Goal: Information Seeking & Learning: Learn about a topic

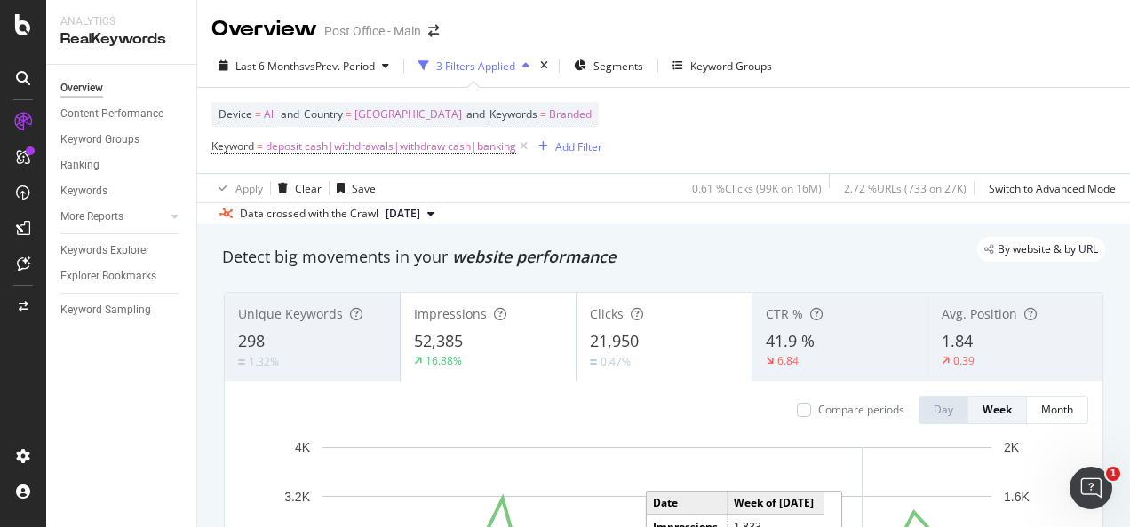
scroll to position [254, 0]
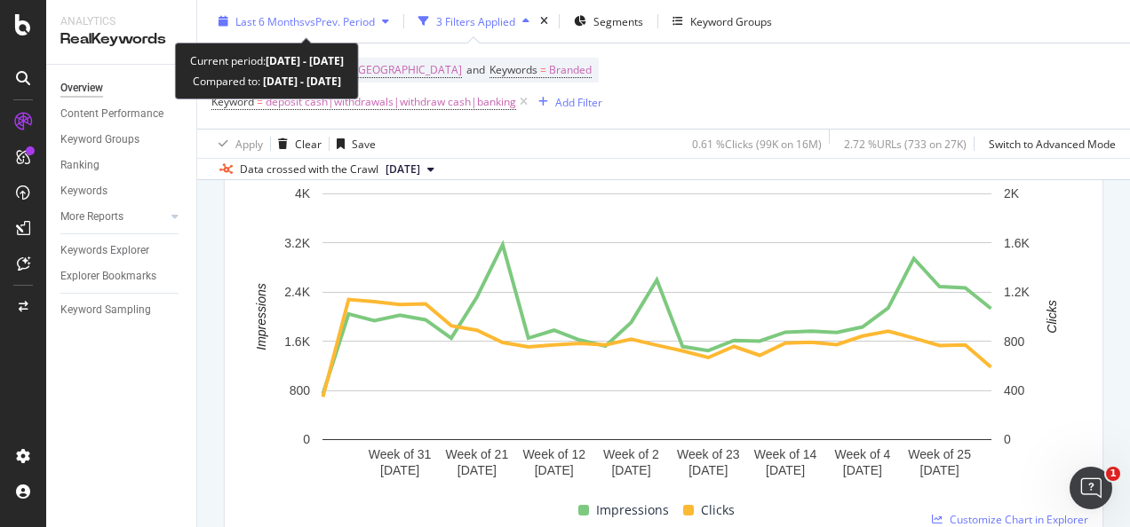
click at [386, 22] on div "button" at bounding box center [385, 21] width 21 height 11
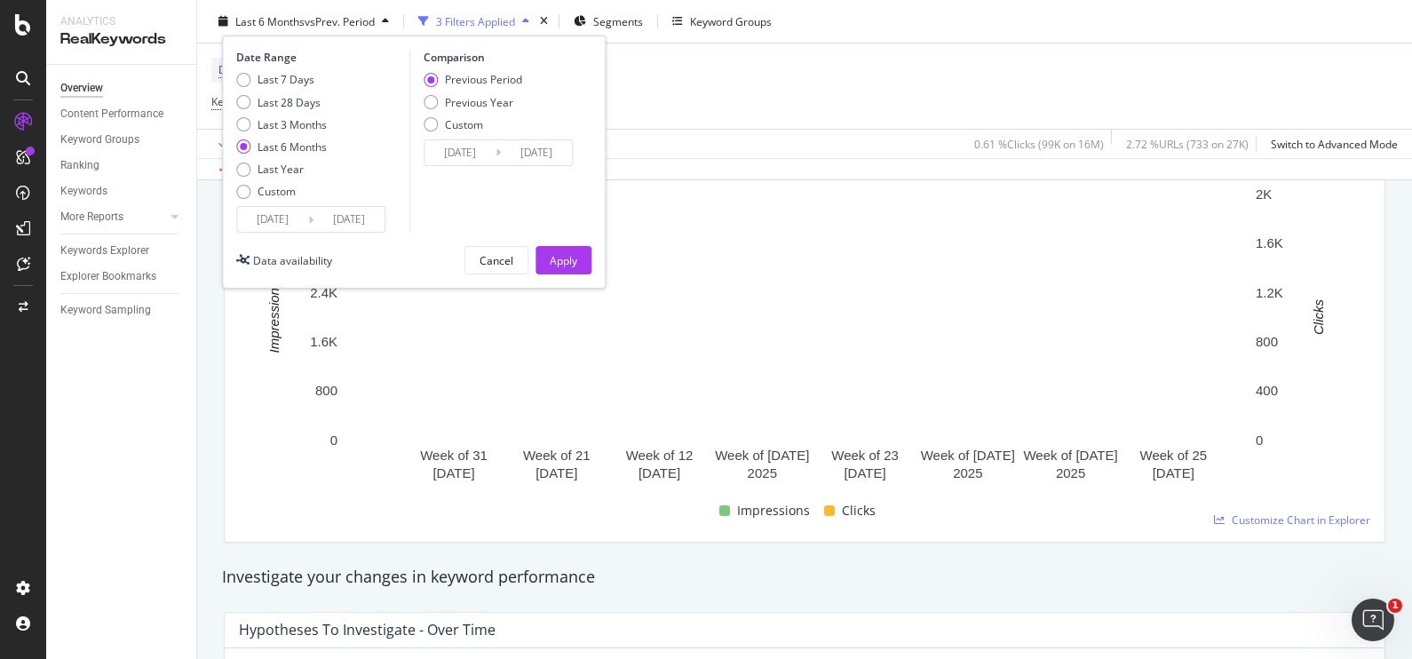
scroll to position [253, 0]
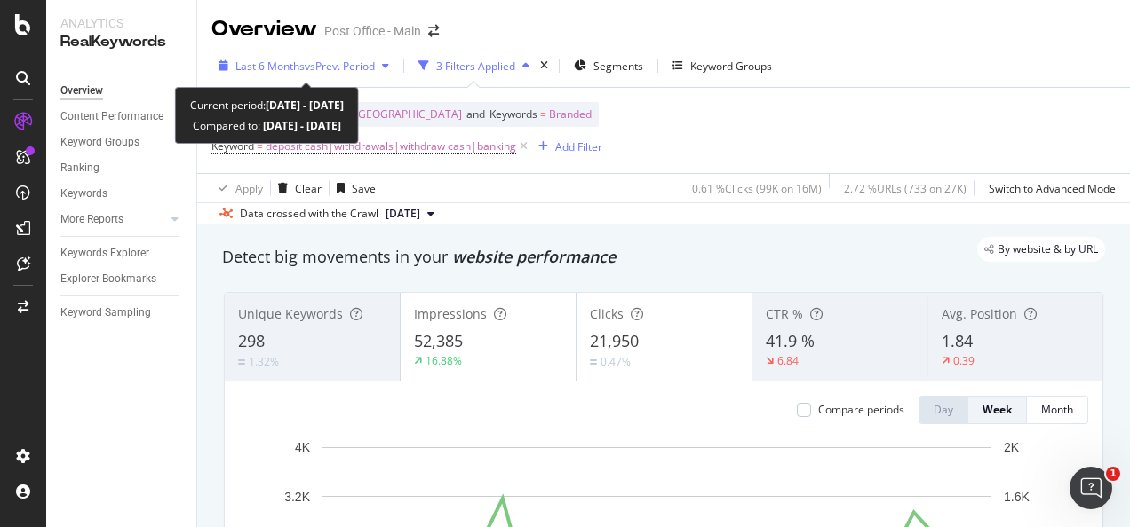
click at [355, 60] on span "vs Prev. Period" at bounding box center [340, 66] width 70 height 15
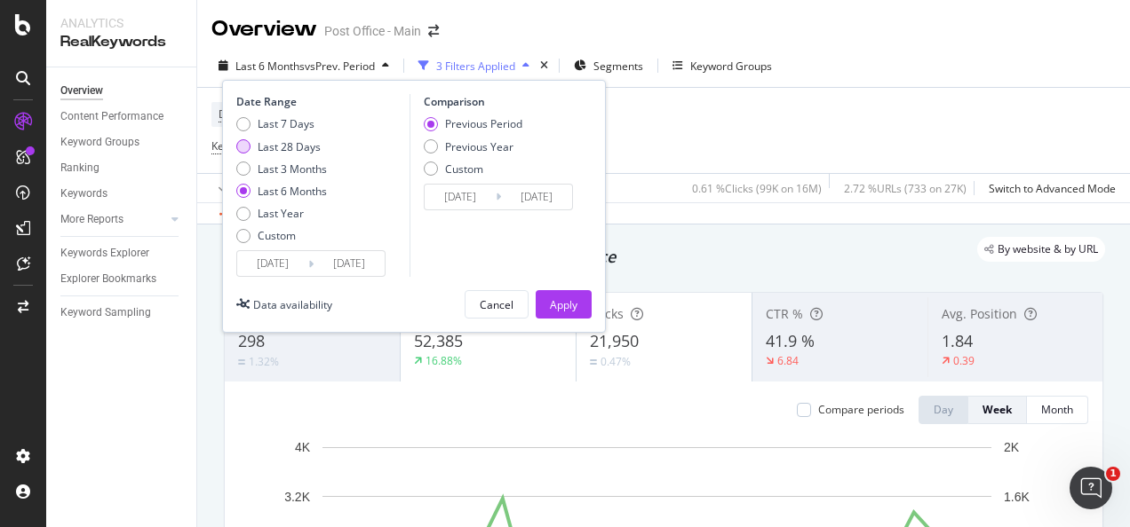
click at [284, 147] on div "Last 28 Days" at bounding box center [289, 146] width 63 height 15
type input "[DATE]"
click at [552, 302] on div "Apply" at bounding box center [564, 304] width 28 height 15
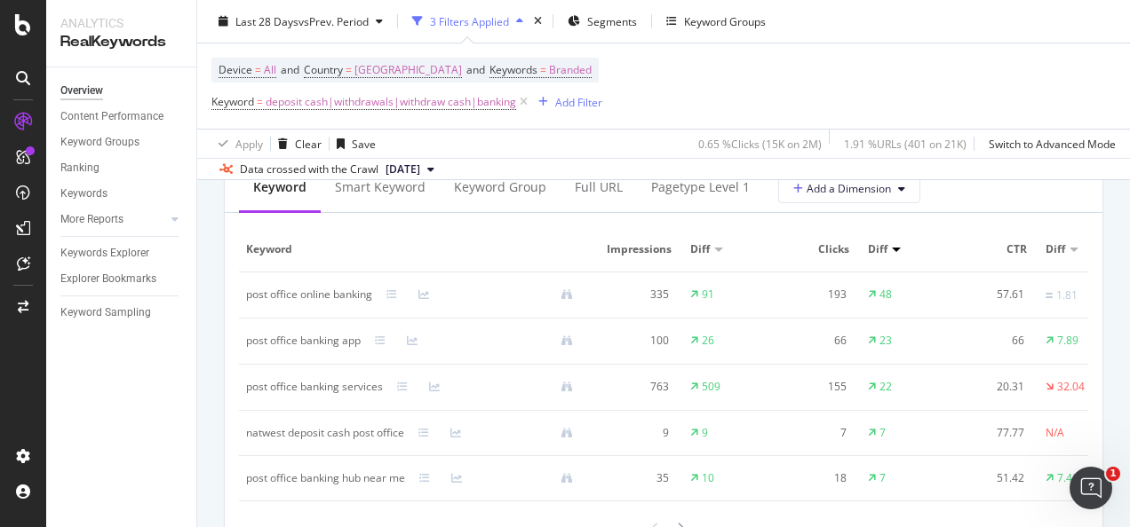
scroll to position [1659, 0]
click at [718, 250] on div at bounding box center [718, 249] width 9 height 4
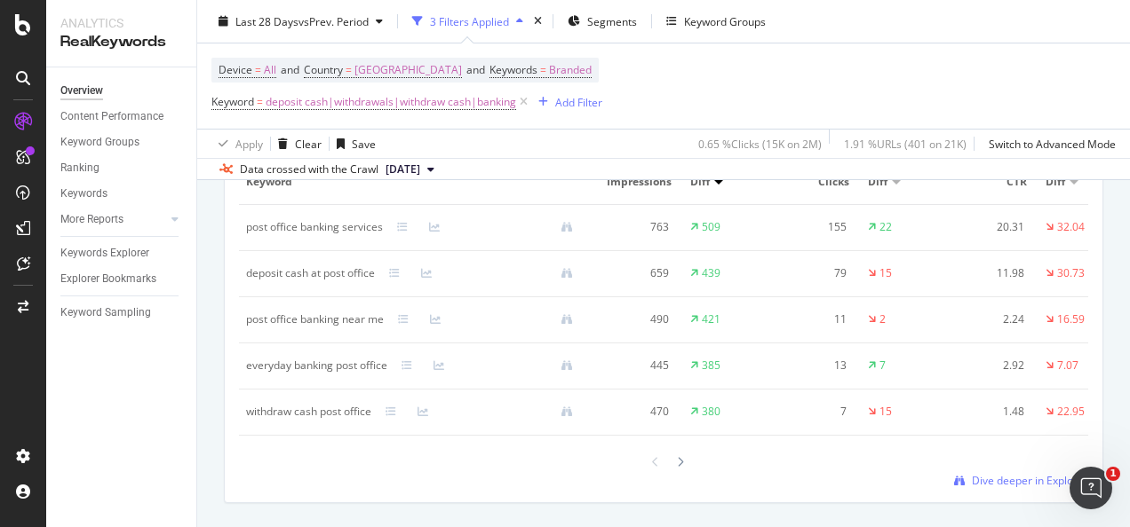
scroll to position [1726, 0]
click at [1002, 488] on span "Dive deeper in Explorer" at bounding box center [1030, 479] width 116 height 15
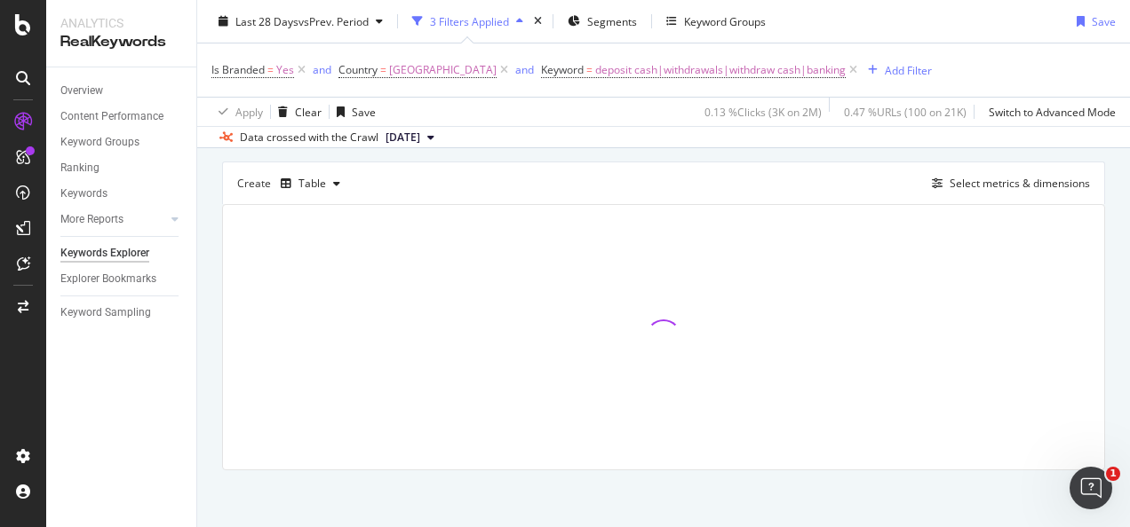
scroll to position [146, 0]
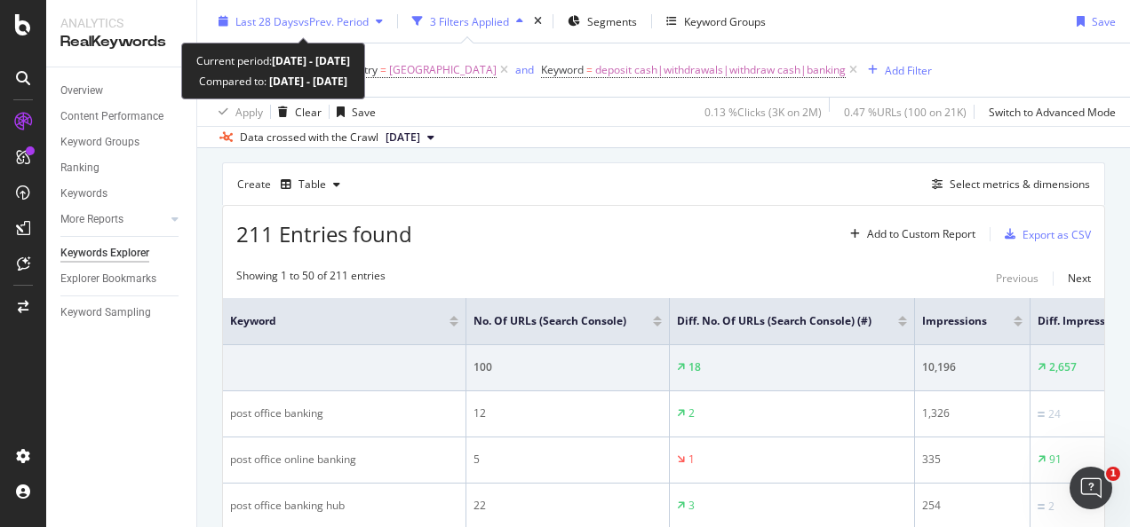
click at [381, 18] on icon "button" at bounding box center [379, 21] width 7 height 11
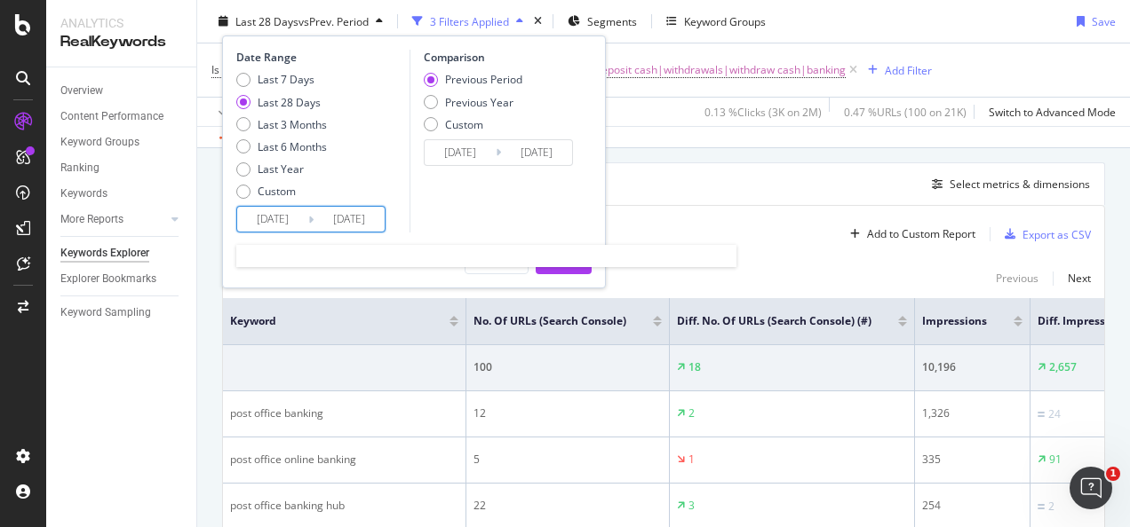
click at [296, 221] on input "[DATE]" at bounding box center [272, 219] width 71 height 25
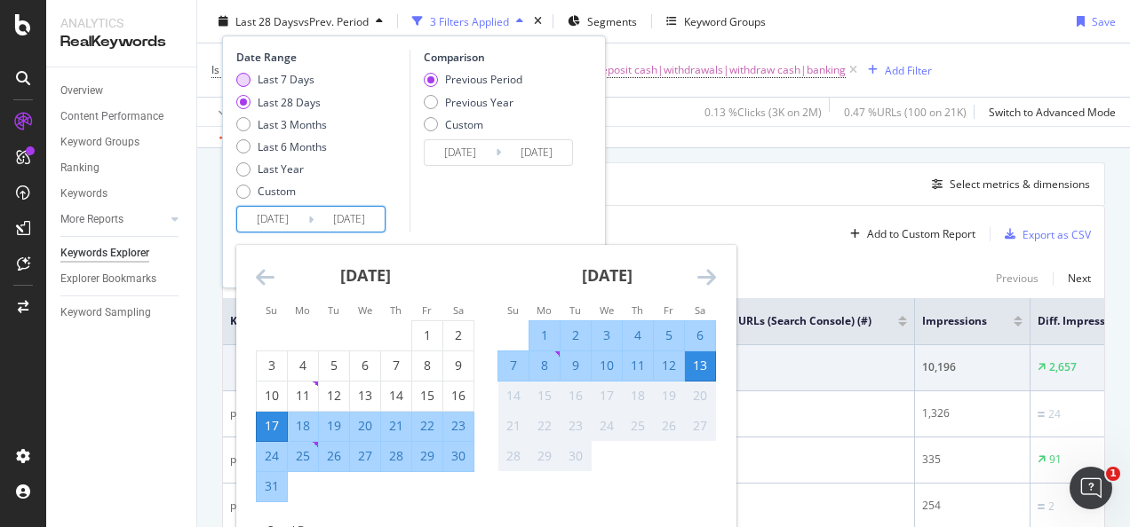
click at [289, 82] on div "Last 7 Days" at bounding box center [286, 79] width 57 height 15
type input "[DATE]"
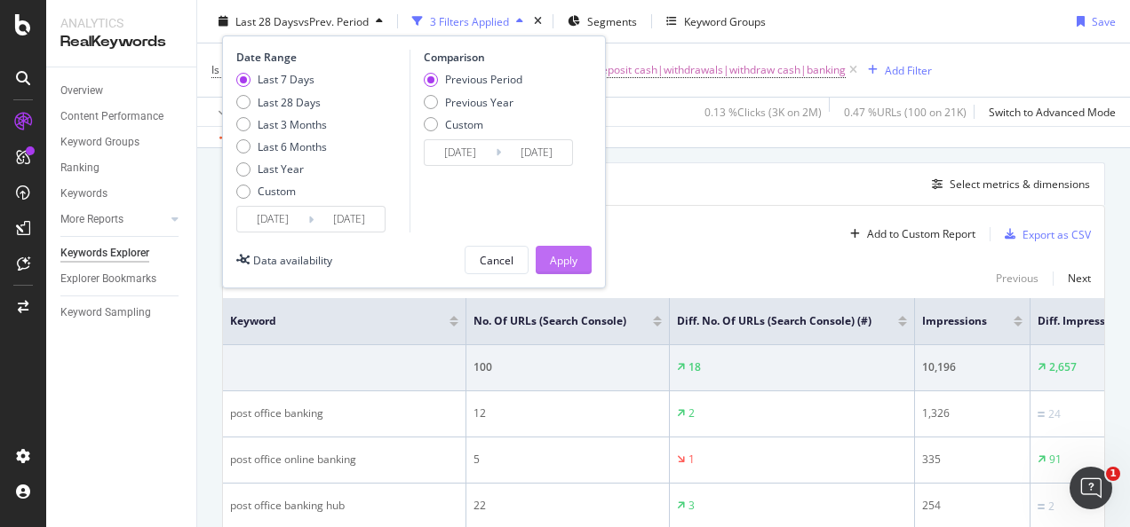
click at [567, 258] on div "Apply" at bounding box center [564, 259] width 28 height 15
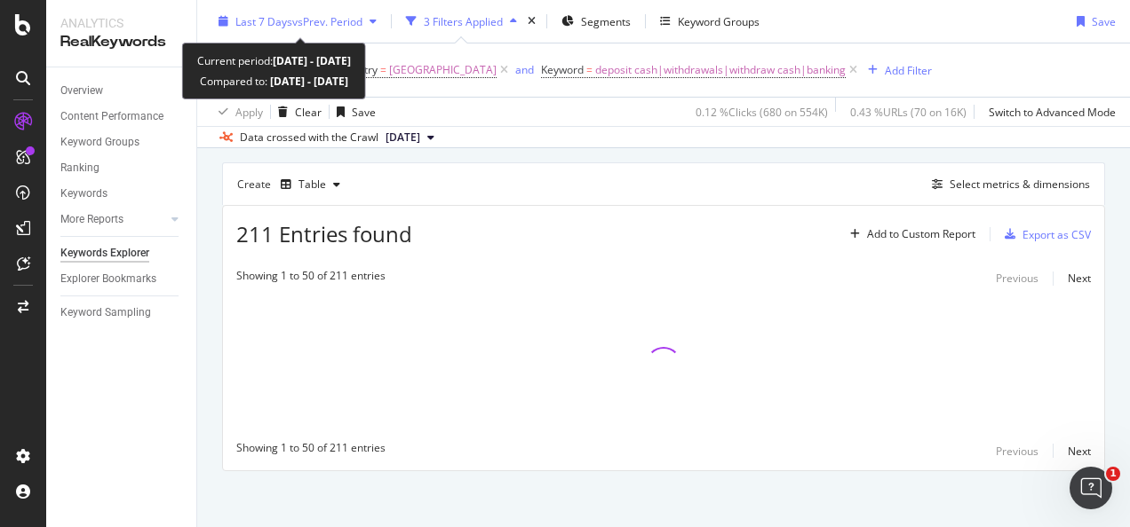
click at [368, 24] on div "button" at bounding box center [372, 21] width 21 height 11
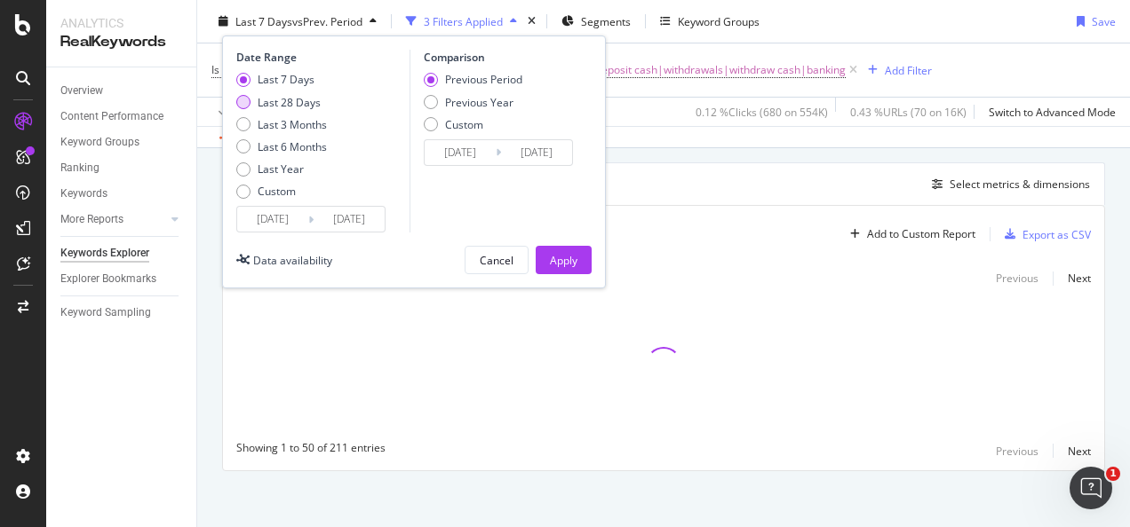
click at [305, 103] on div "Last 28 Days" at bounding box center [289, 101] width 63 height 15
type input "[DATE]"
click at [567, 268] on div "Apply" at bounding box center [564, 260] width 28 height 27
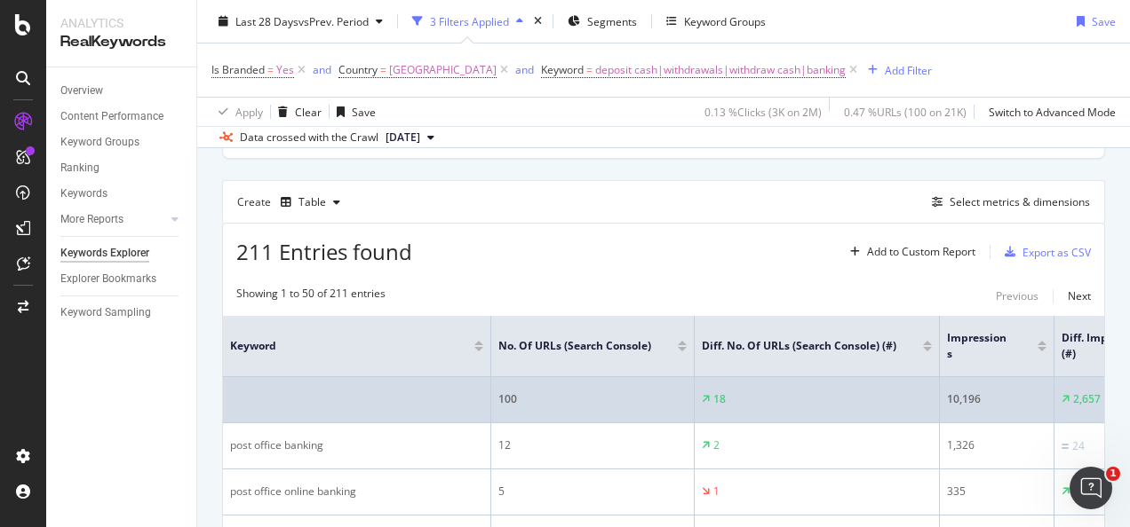
scroll to position [127, 0]
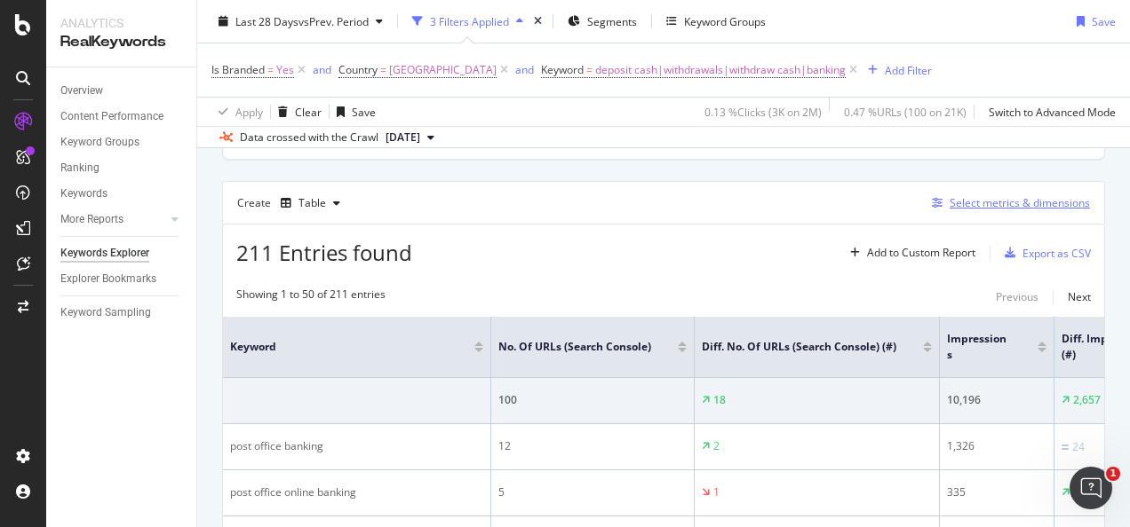
click at [995, 208] on div "Select metrics & dimensions" at bounding box center [1019, 202] width 140 height 15
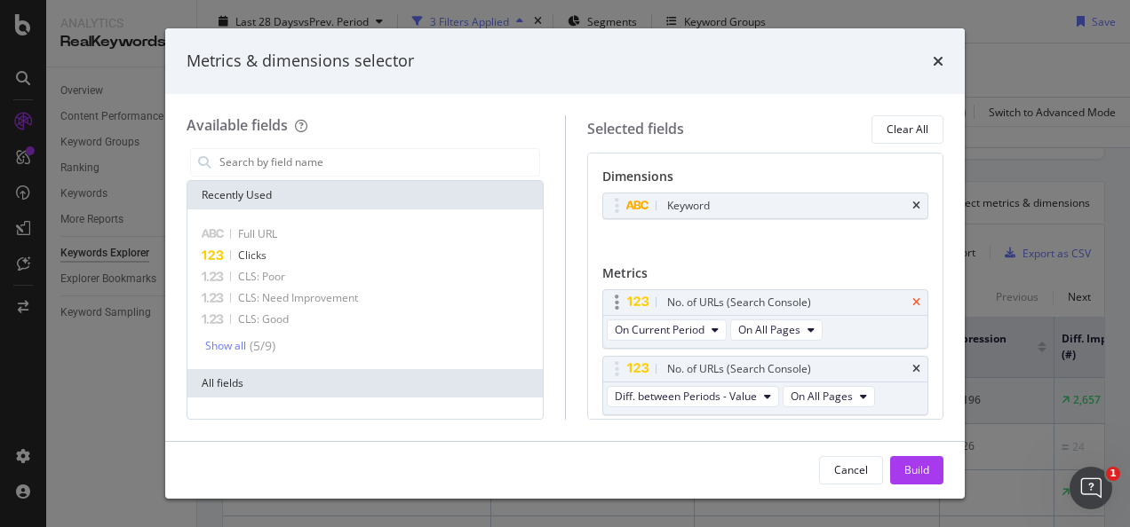
click at [912, 298] on icon "times" at bounding box center [916, 302] width 8 height 11
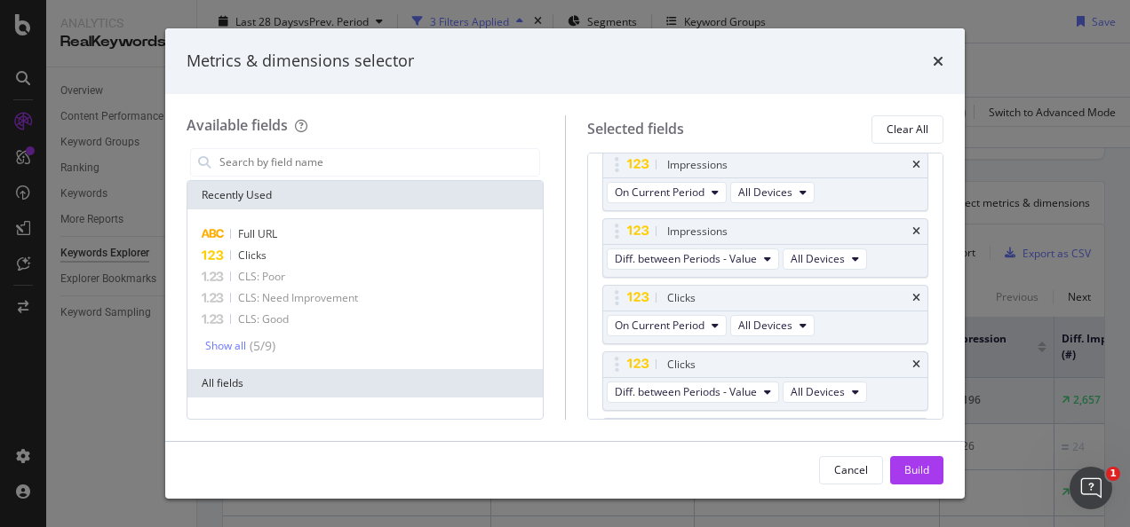
scroll to position [137, 0]
click at [932, 469] on button "Build" at bounding box center [916, 470] width 53 height 28
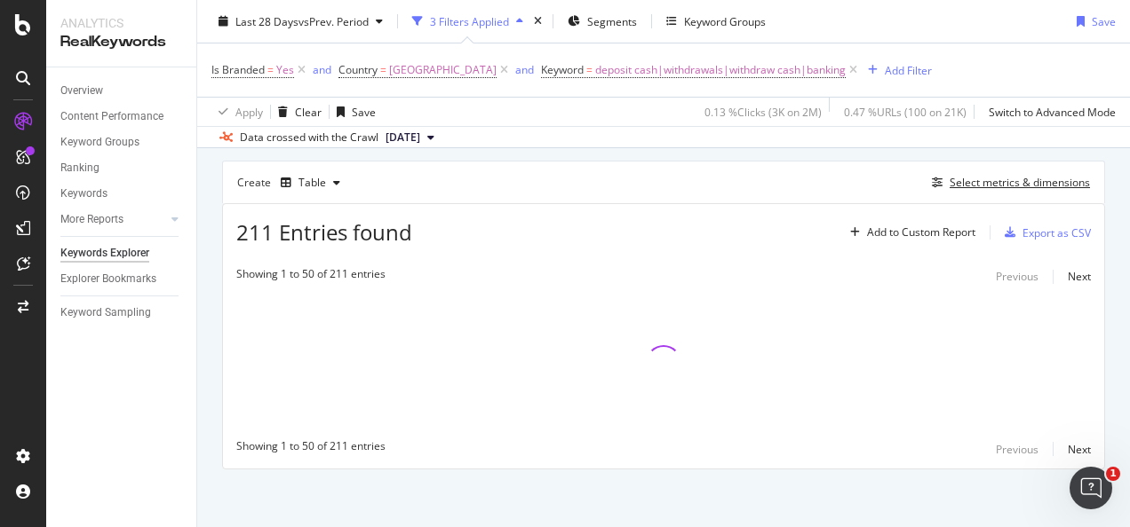
scroll to position [147, 0]
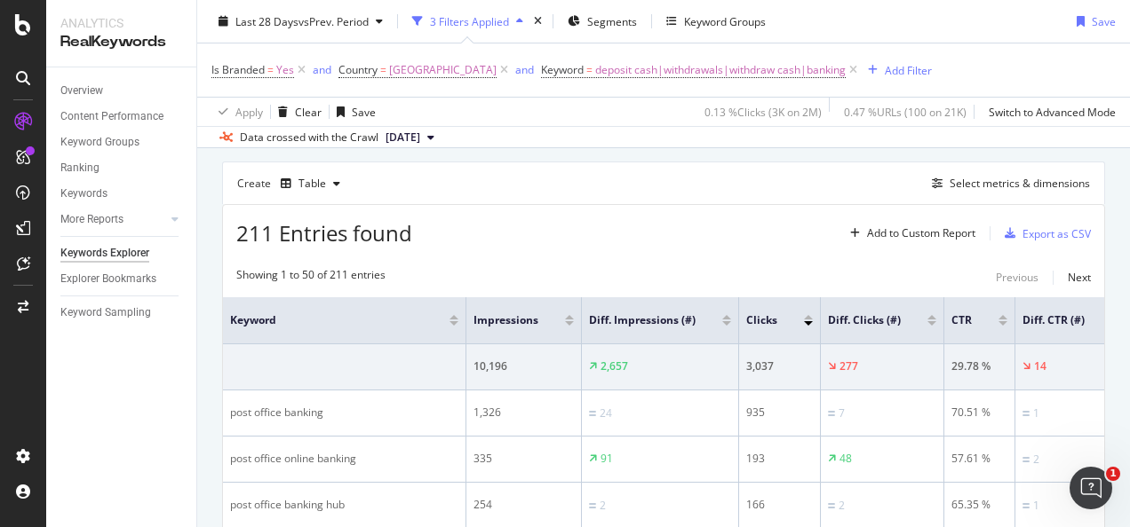
click at [726, 321] on div at bounding box center [726, 323] width 9 height 4
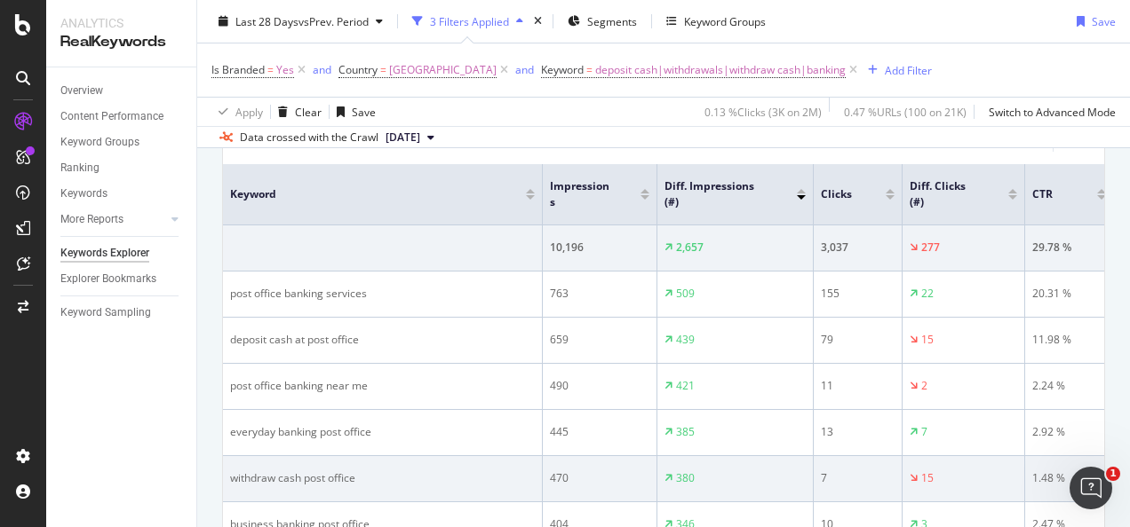
scroll to position [279, 0]
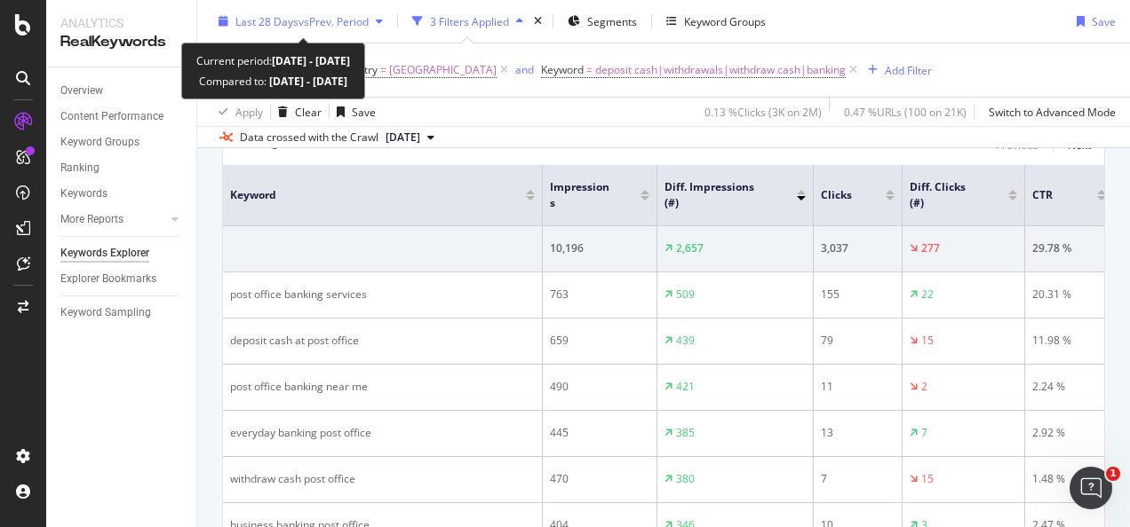
click at [377, 23] on div "button" at bounding box center [379, 21] width 21 height 11
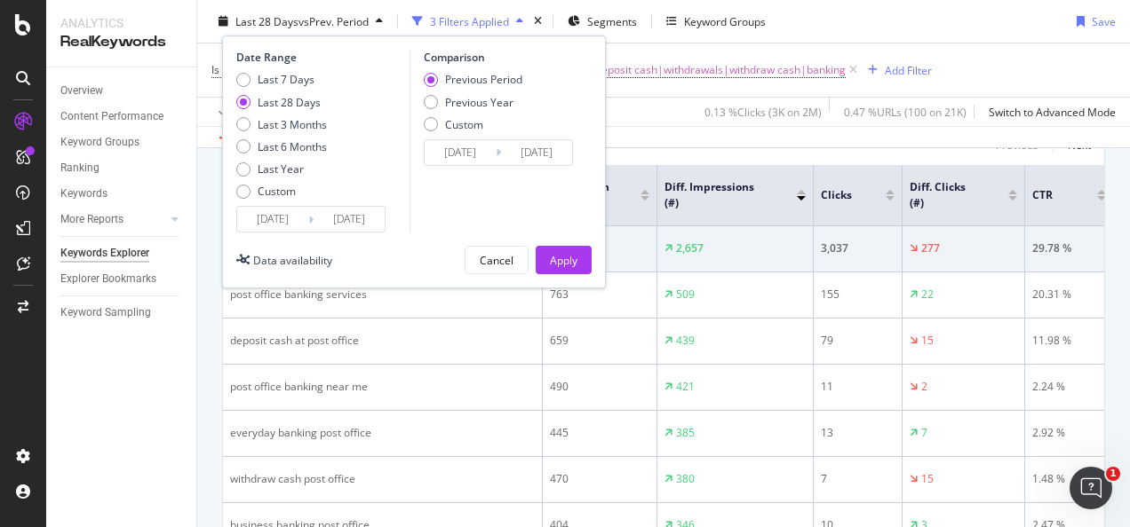
click at [281, 218] on input "[DATE]" at bounding box center [272, 219] width 71 height 25
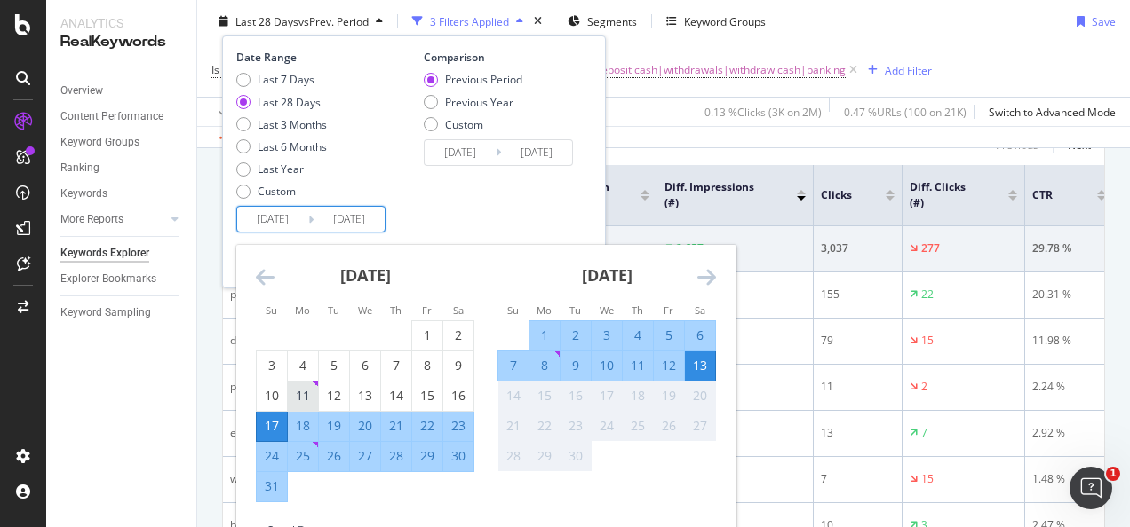
click at [310, 393] on div "11" at bounding box center [303, 396] width 30 height 18
type input "[DATE]"
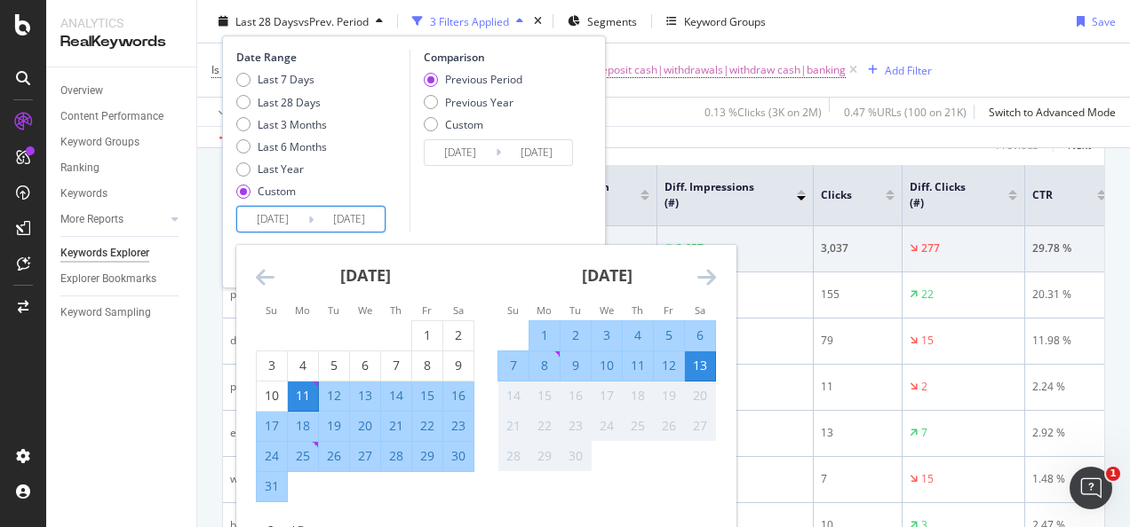
click at [606, 368] on div "10" at bounding box center [606, 366] width 30 height 18
type input "[DATE]"
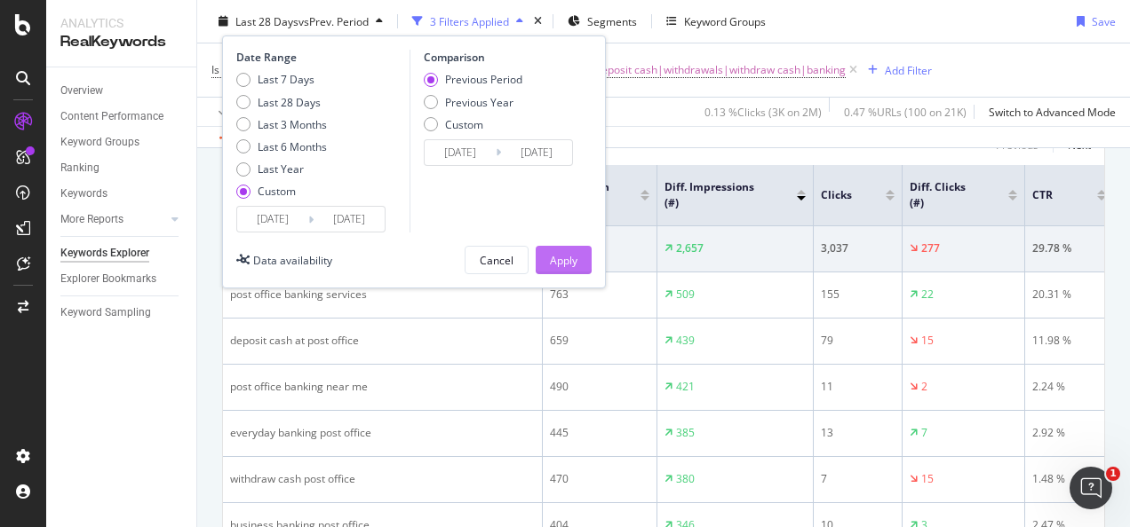
click at [573, 260] on div "Apply" at bounding box center [564, 259] width 28 height 15
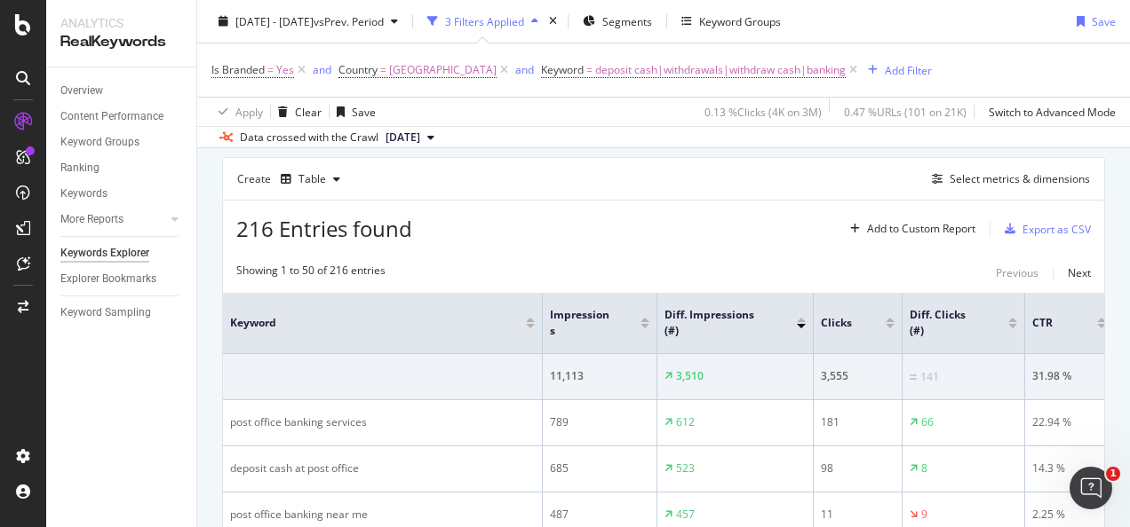
scroll to position [279, 0]
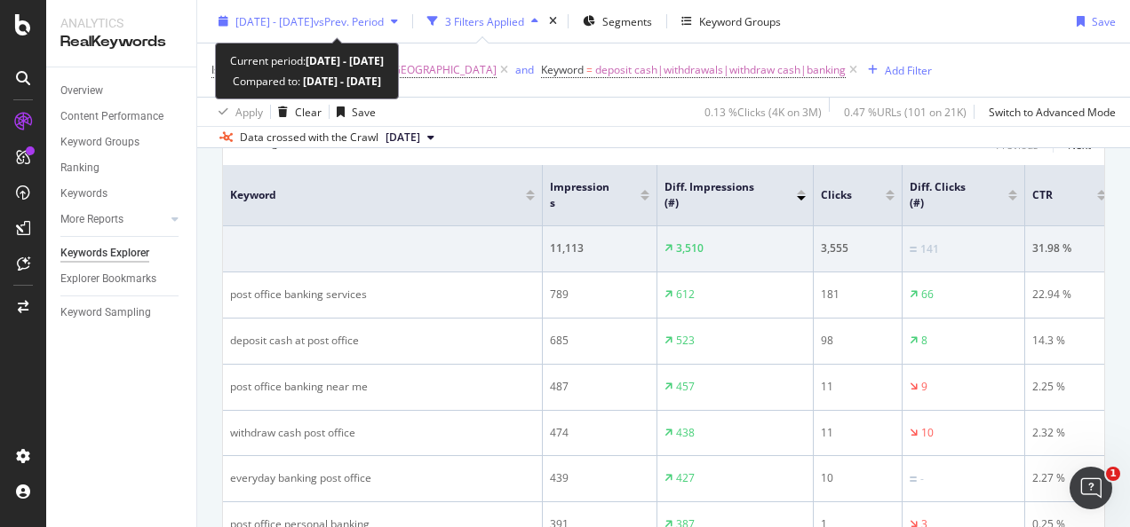
click at [398, 21] on icon "button" at bounding box center [394, 21] width 7 height 11
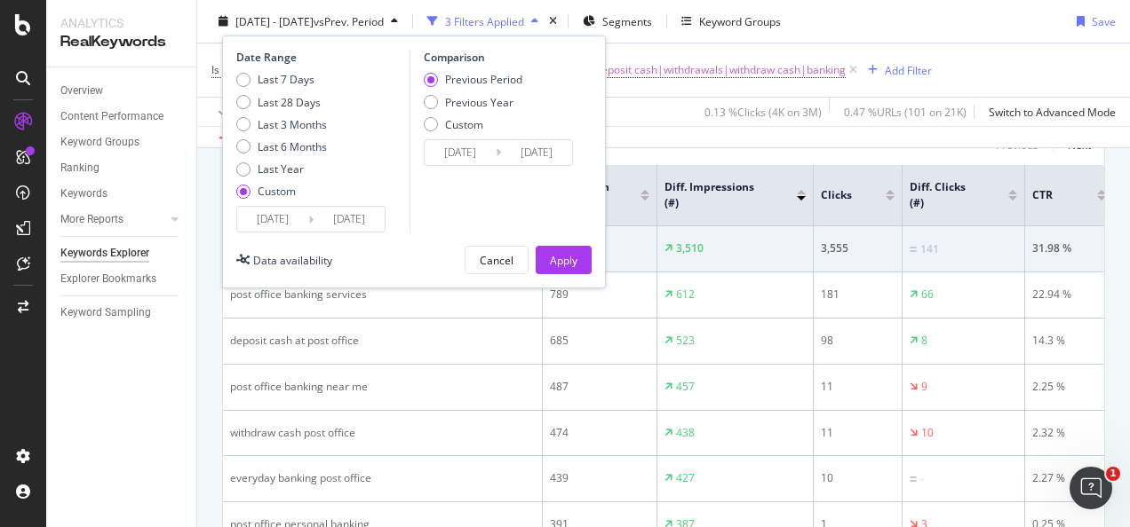
click at [284, 215] on input "[DATE]" at bounding box center [272, 219] width 71 height 25
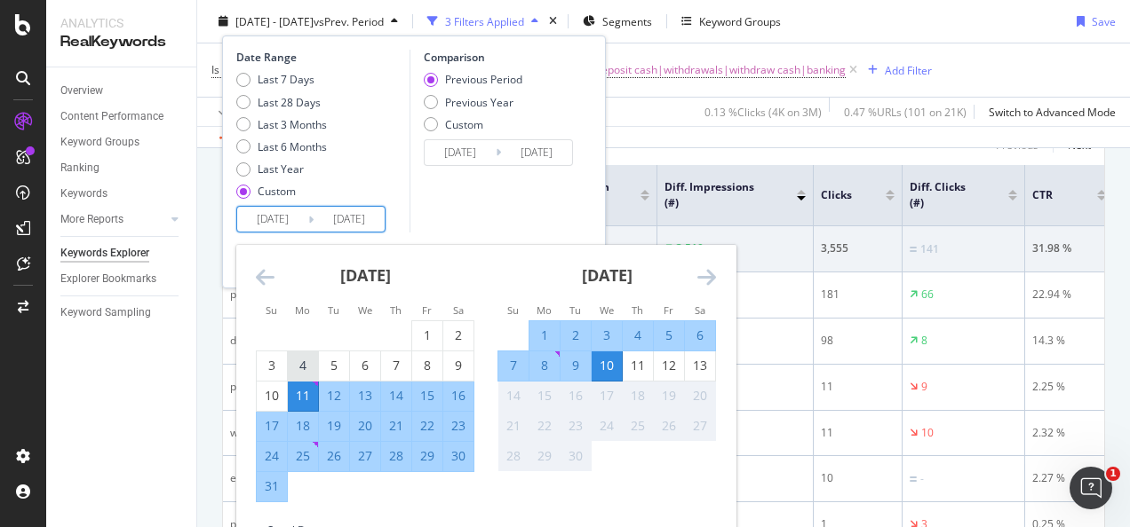
click at [306, 367] on div "4" at bounding box center [303, 366] width 30 height 18
type input "[DATE]"
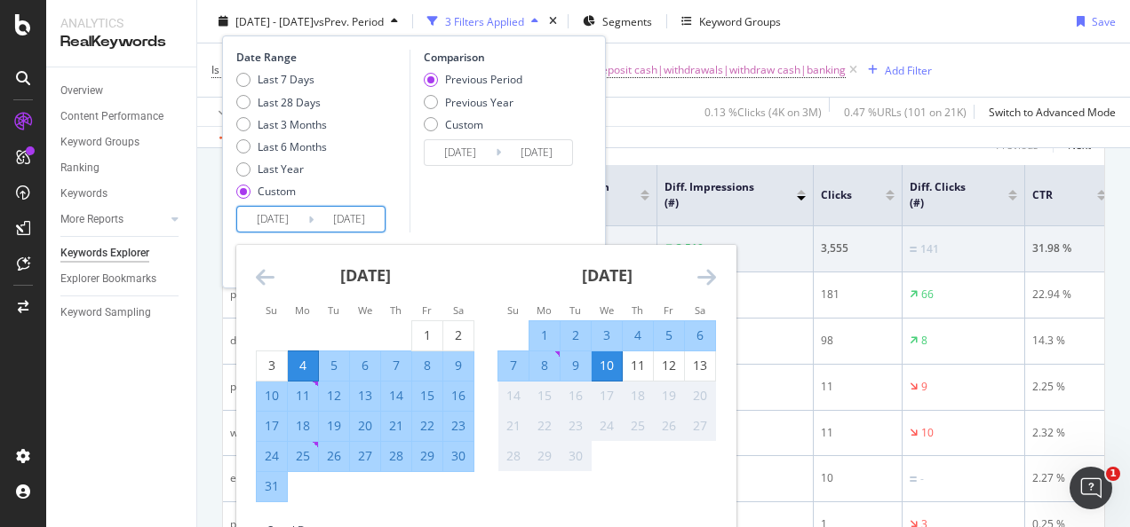
click at [273, 491] on div "31" at bounding box center [272, 487] width 30 height 18
type input "[DATE]"
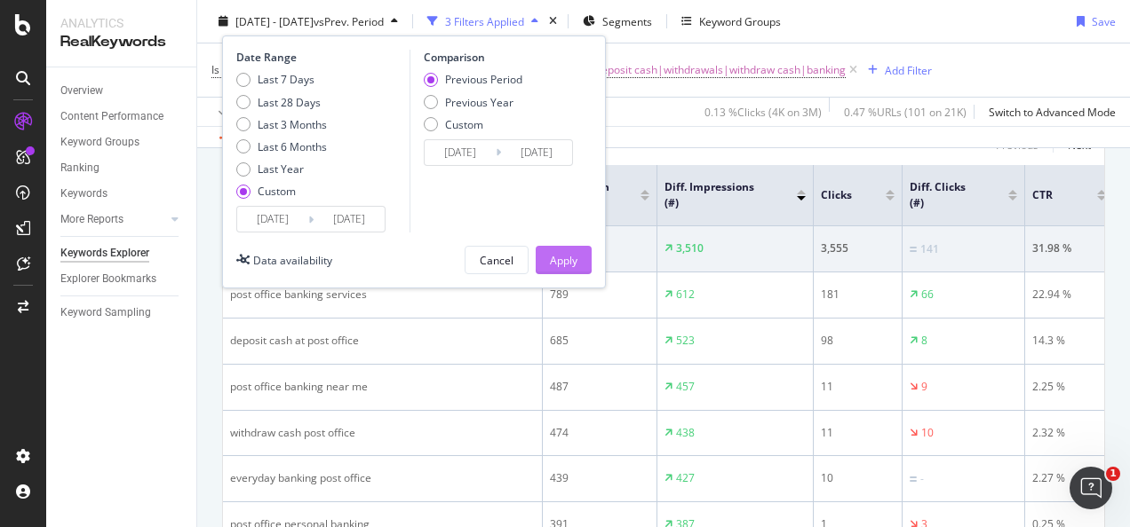
click at [556, 258] on div "Apply" at bounding box center [564, 259] width 28 height 15
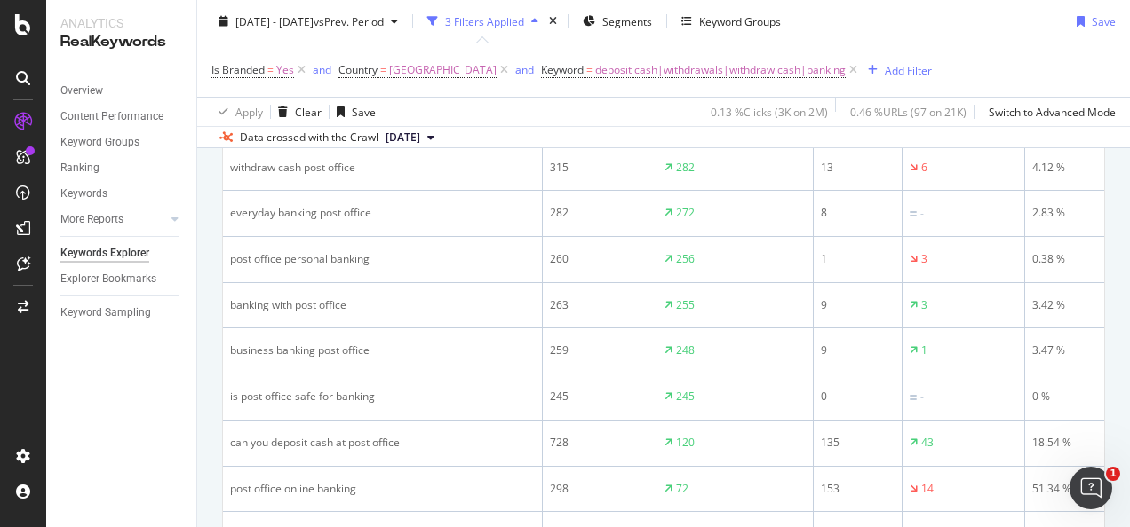
scroll to position [541, 0]
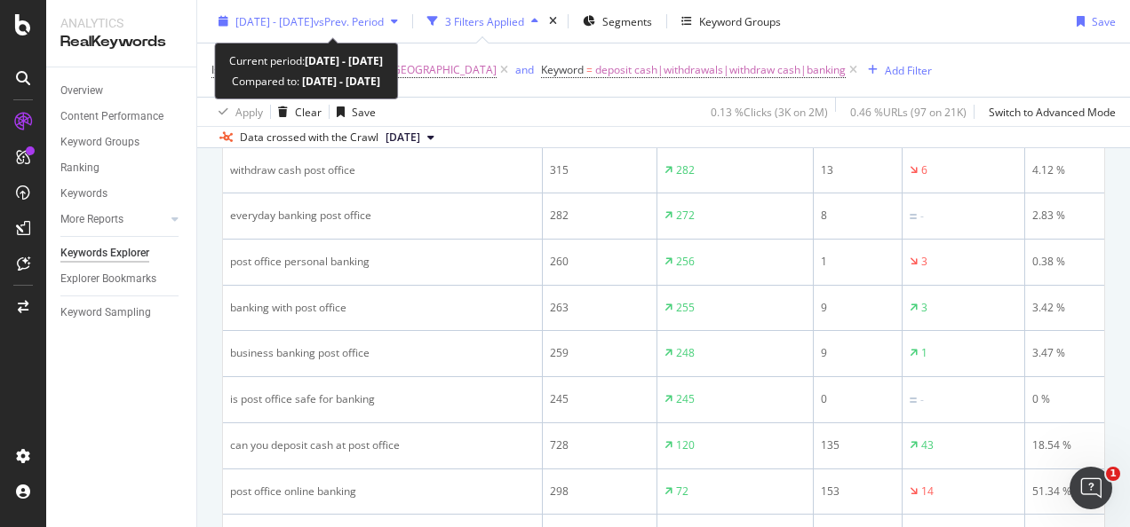
click at [300, 25] on span "[DATE] - [DATE]" at bounding box center [274, 20] width 78 height 15
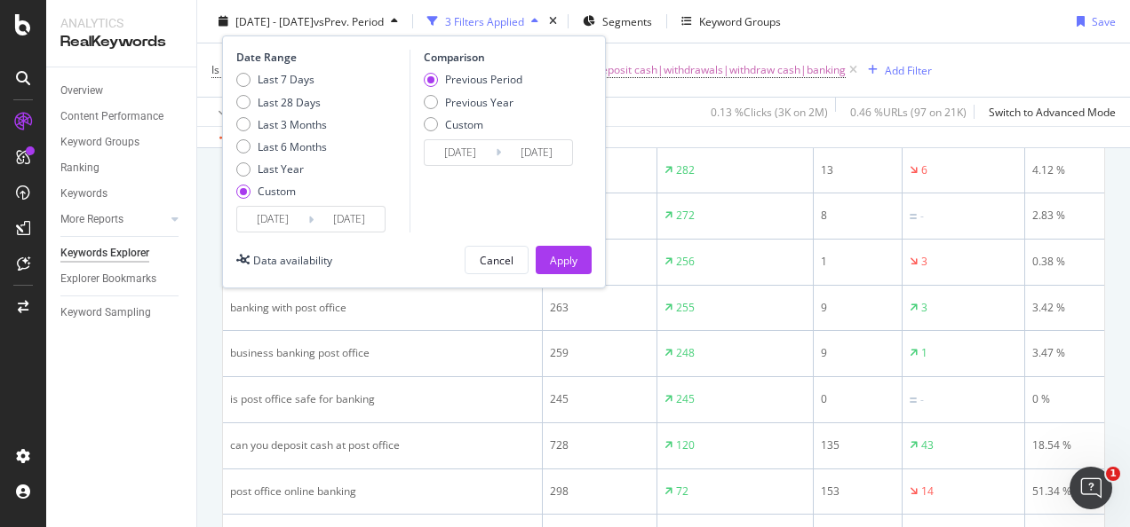
click at [272, 212] on input "[DATE]" at bounding box center [272, 219] width 71 height 25
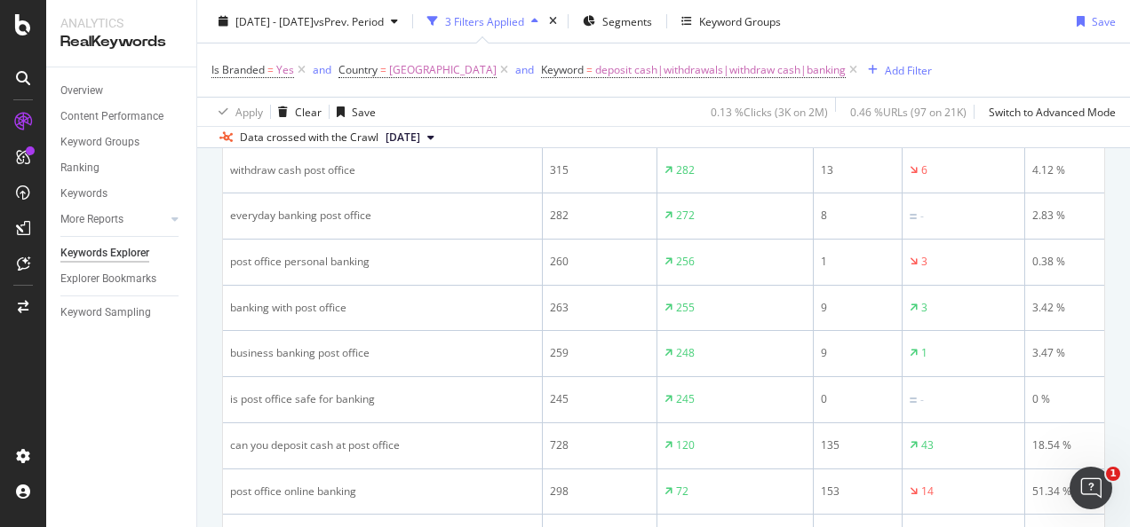
click at [639, 88] on div "Is Branded = Yes and Country = [GEOGRAPHIC_DATA] and Keyword = deposit cash|wit…" at bounding box center [663, 70] width 904 height 53
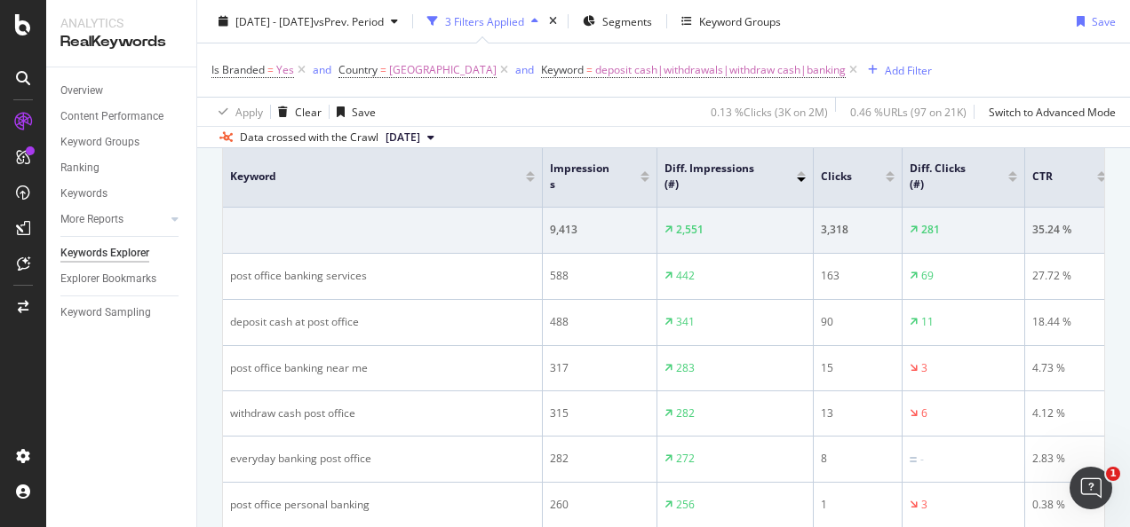
scroll to position [297, 0]
click at [1012, 179] on div at bounding box center [1012, 180] width 9 height 4
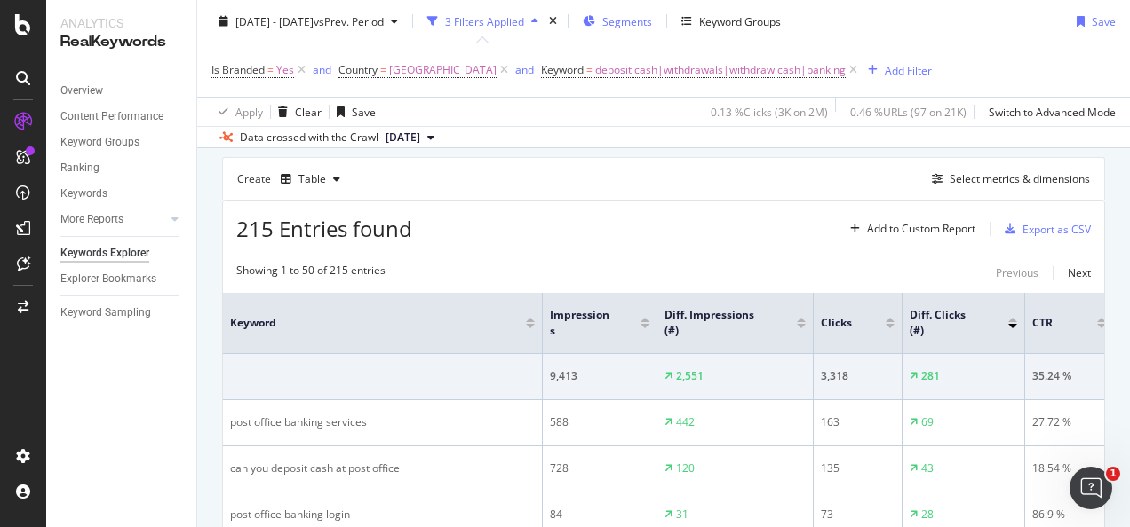
scroll to position [297, 0]
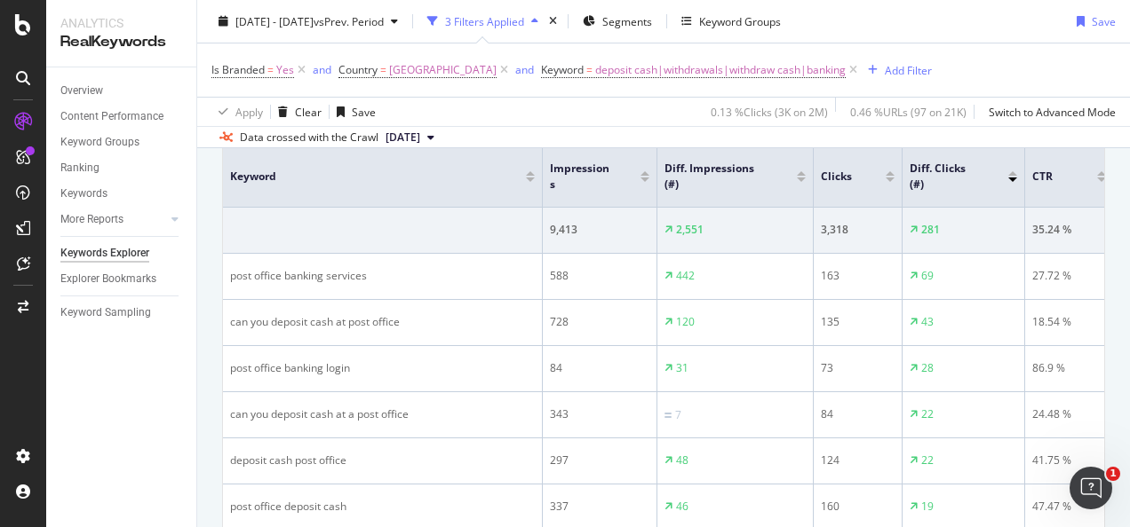
click at [1014, 178] on div at bounding box center [1012, 180] width 9 height 4
click at [803, 168] on div "Diff. Impressions (#)" at bounding box center [734, 179] width 141 height 32
click at [802, 174] on div at bounding box center [801, 175] width 9 height 4
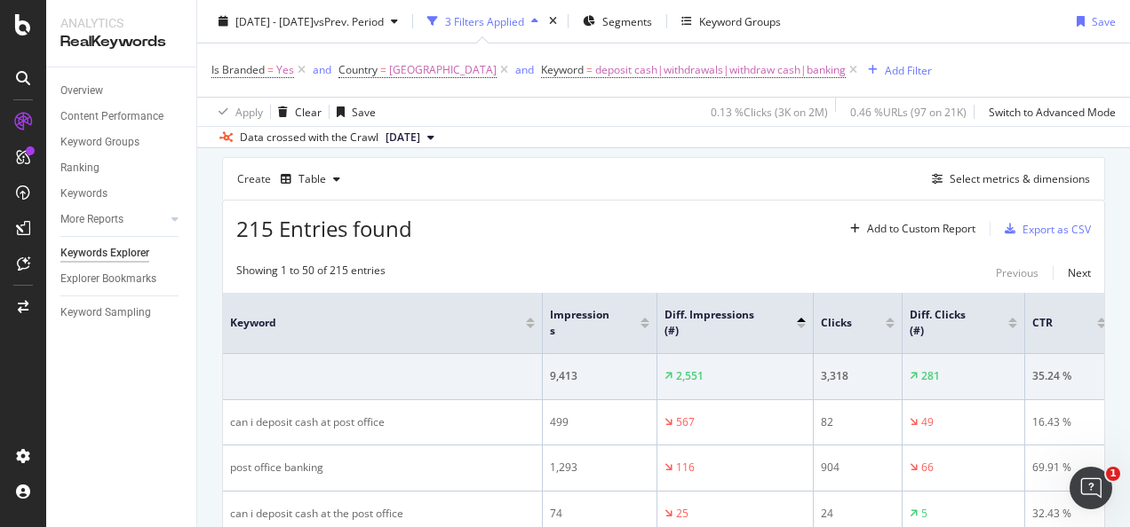
scroll to position [296, 0]
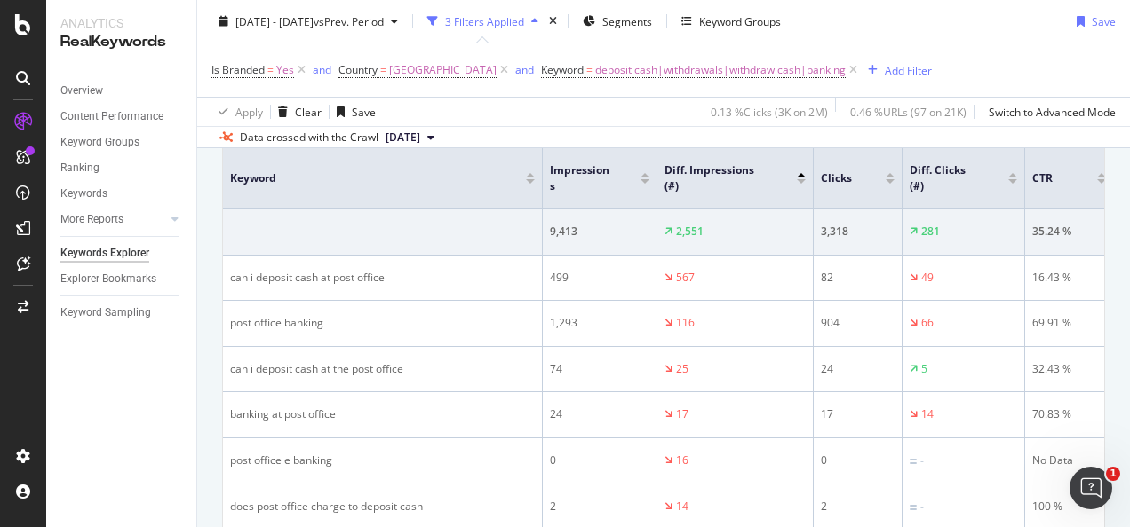
click at [809, 183] on th "Diff. Impressions (#)" at bounding box center [735, 178] width 156 height 61
click at [801, 179] on div at bounding box center [801, 181] width 9 height 4
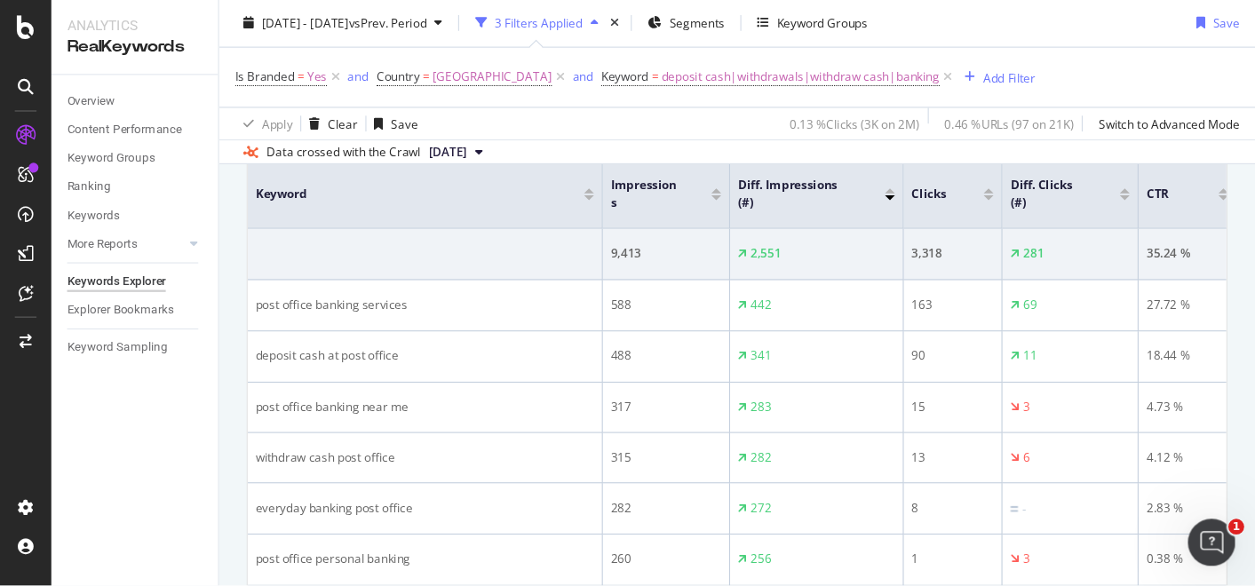
scroll to position [298, 0]
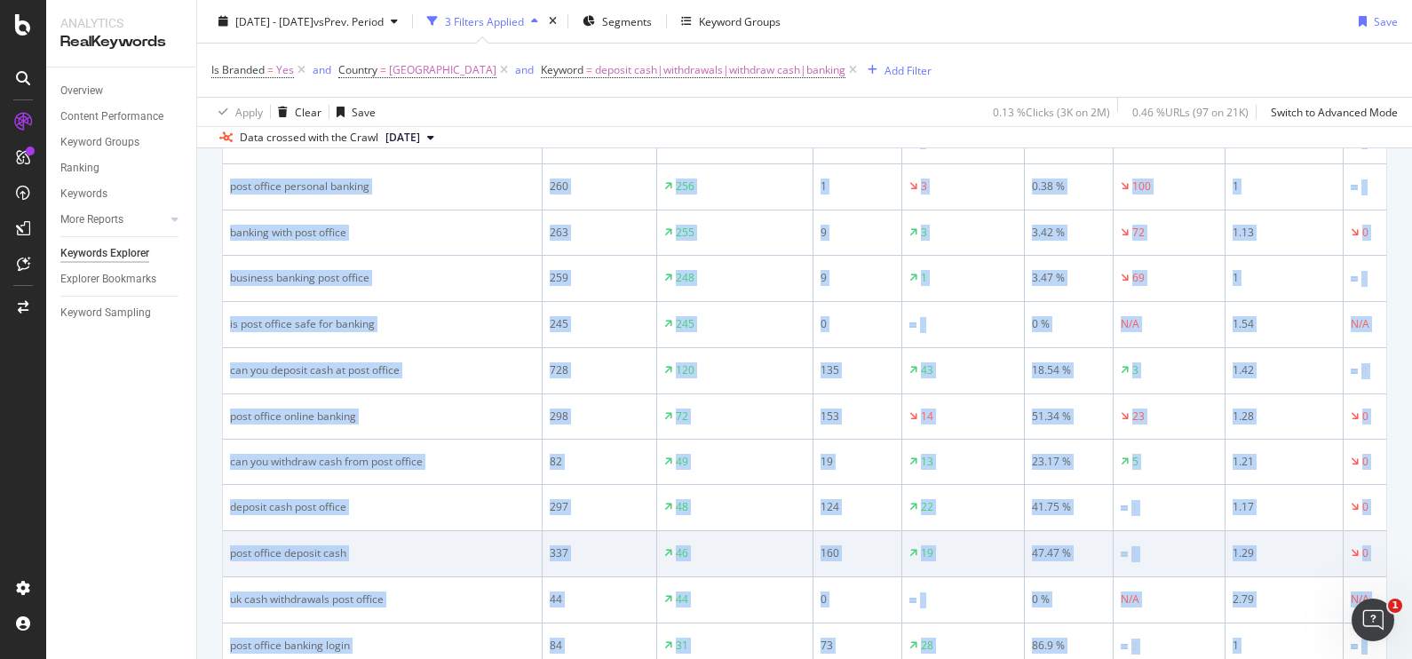
scroll to position [646, 0]
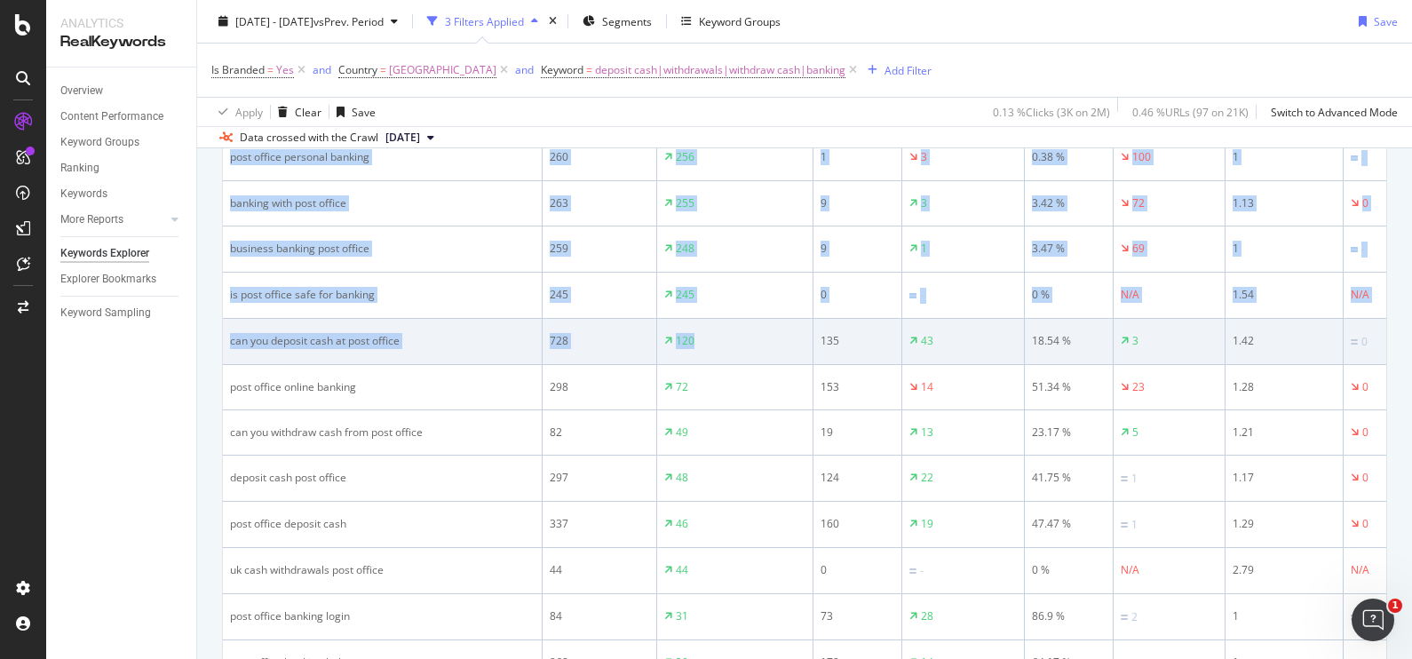
drag, startPoint x: 224, startPoint y: 184, endPoint x: 710, endPoint y: 330, distance: 507.4
copy table "Keyword Impressions Diff. Impressions (#) Clicks Diff. Clicks (#) CTR Diff. CTR…"
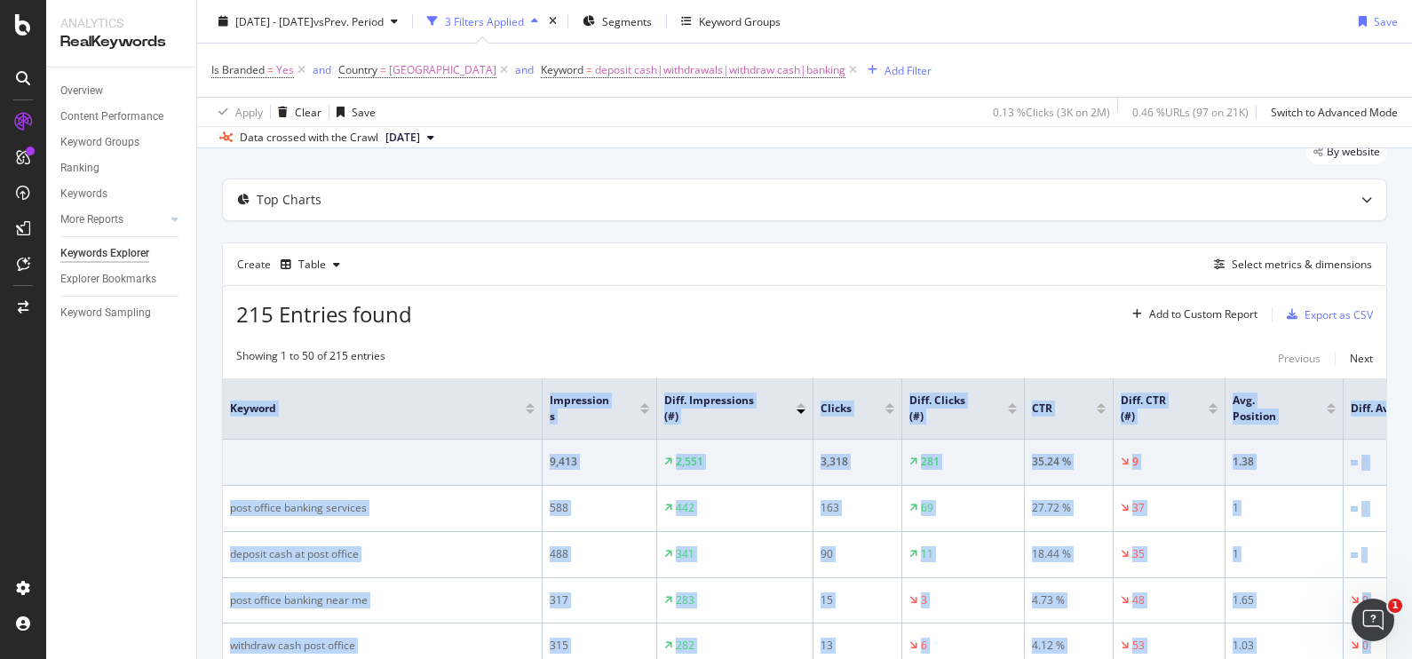
scroll to position [67, 0]
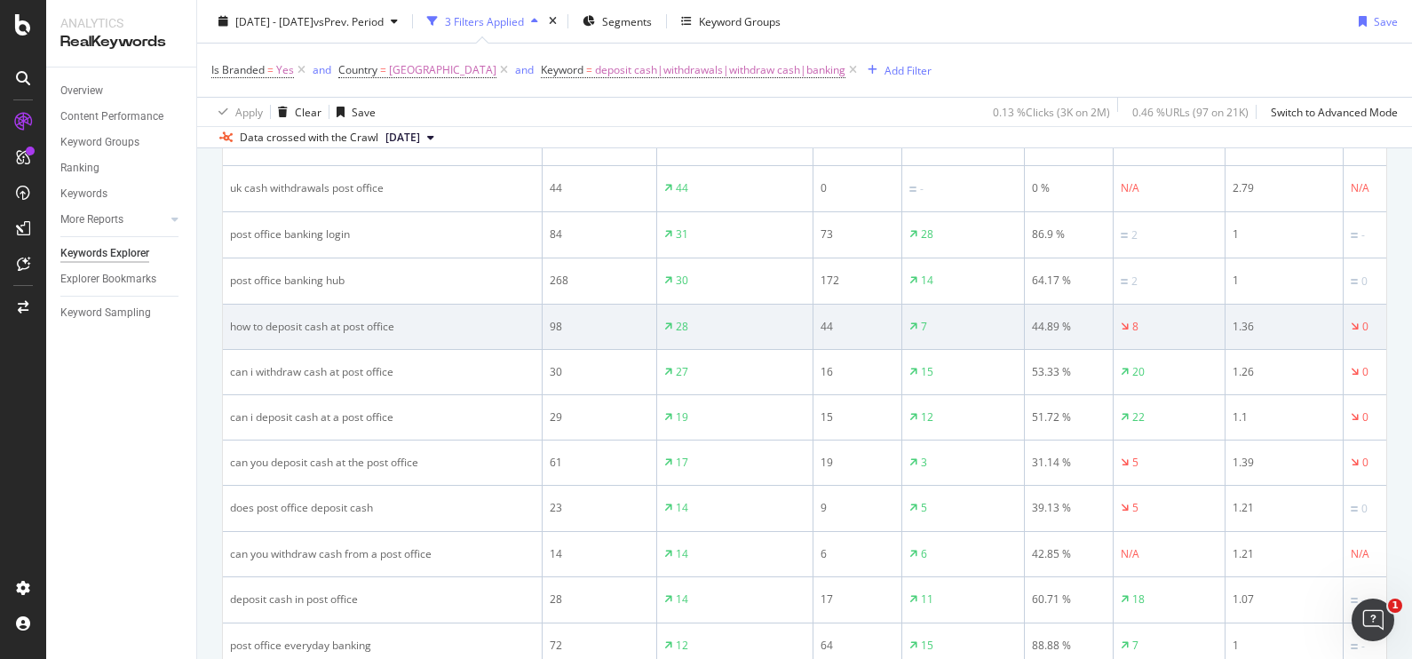
scroll to position [1034, 0]
